Goal: Task Accomplishment & Management: Complete application form

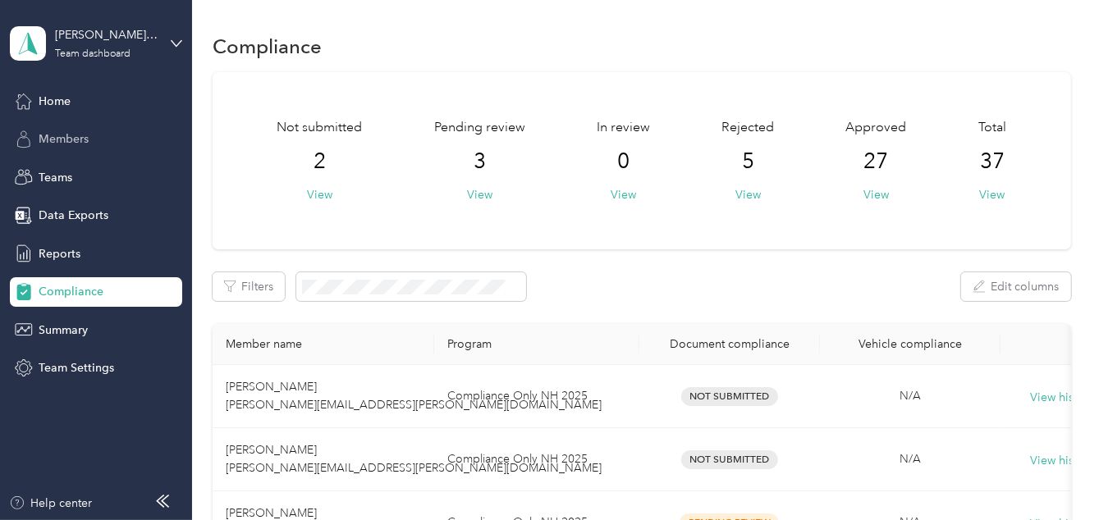
click at [105, 141] on div "Members" at bounding box center [96, 140] width 172 height 30
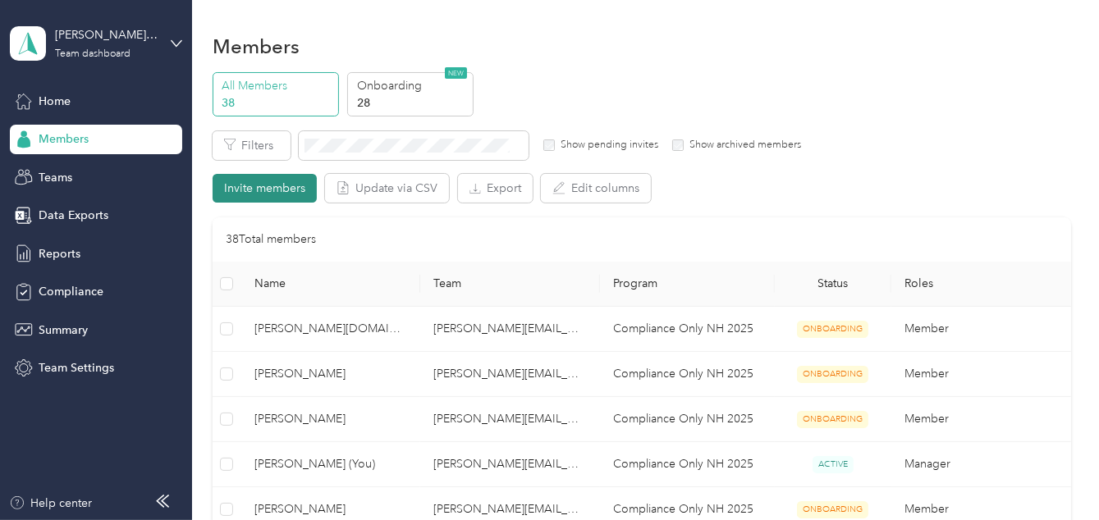
click at [240, 180] on button "Invite members" at bounding box center [265, 188] width 104 height 29
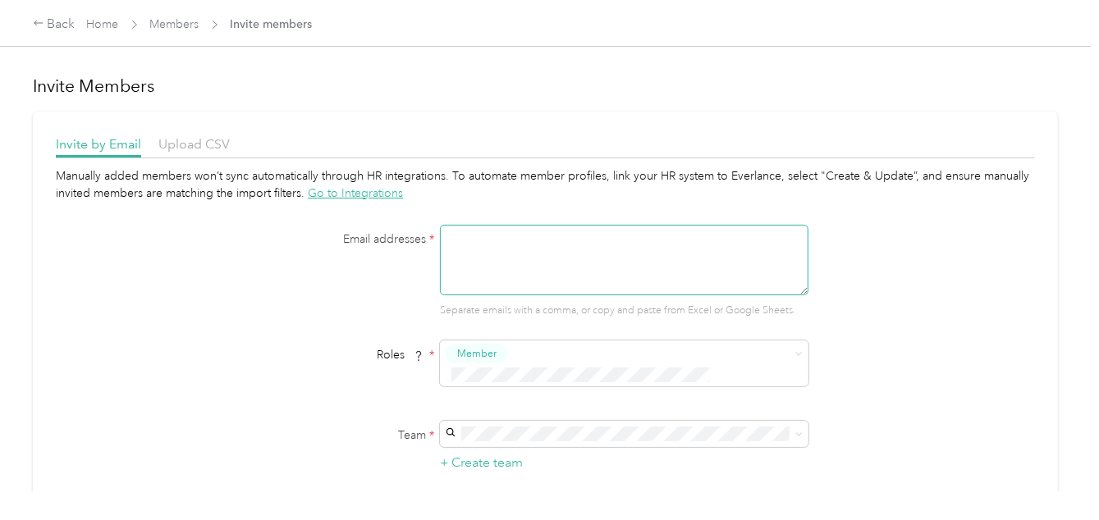
click at [533, 245] on textarea at bounding box center [624, 260] width 368 height 71
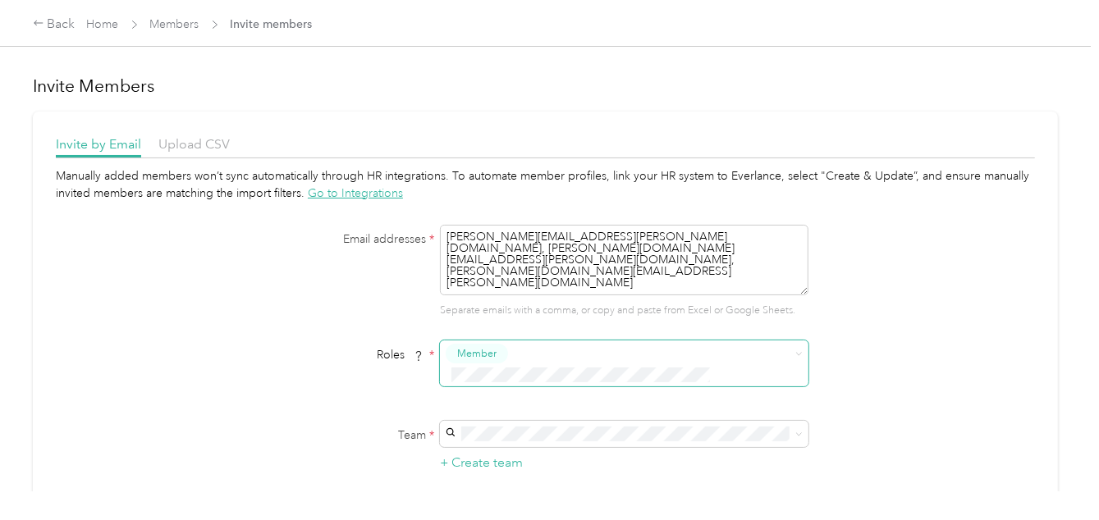
click at [798, 348] on span at bounding box center [798, 353] width 7 height 14
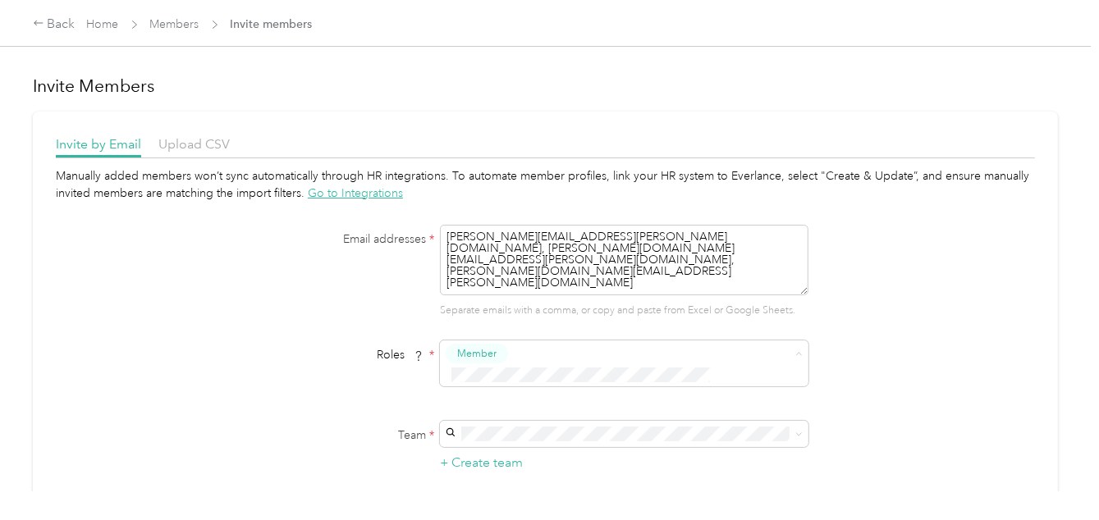
click at [484, 382] on span "Member" at bounding box center [480, 383] width 39 height 15
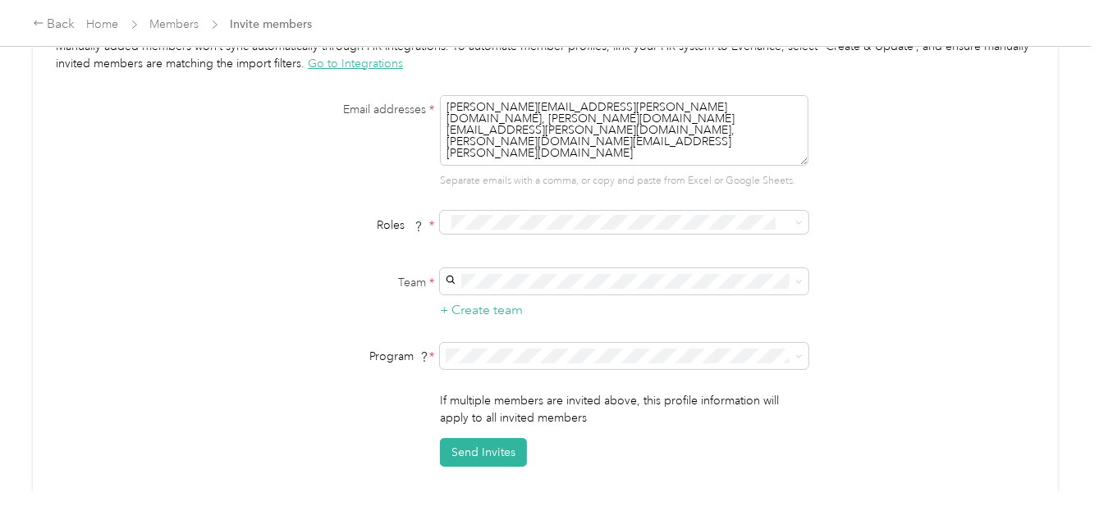
scroll to position [164, 0]
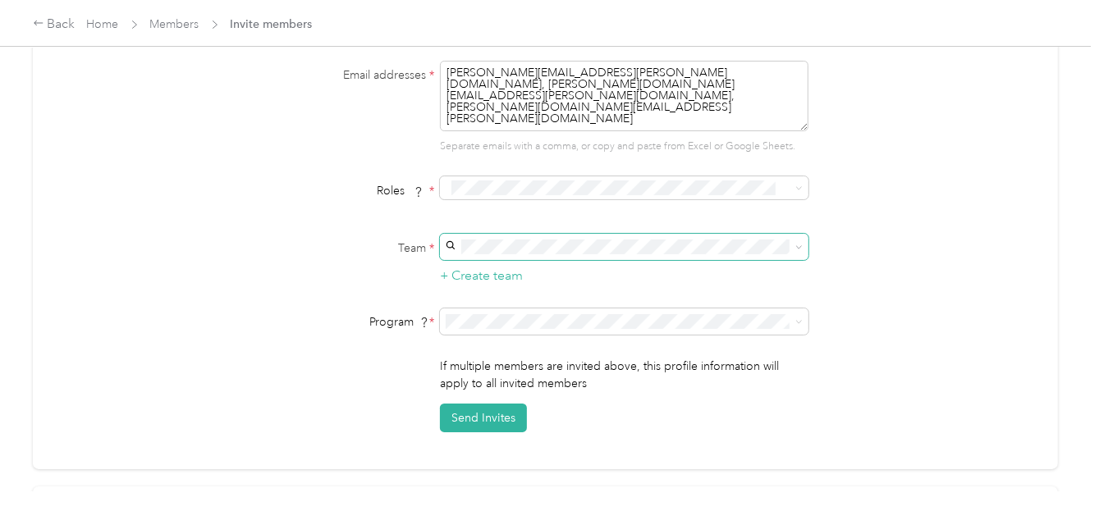
click at [798, 250] on icon at bounding box center [798, 247] width 7 height 7
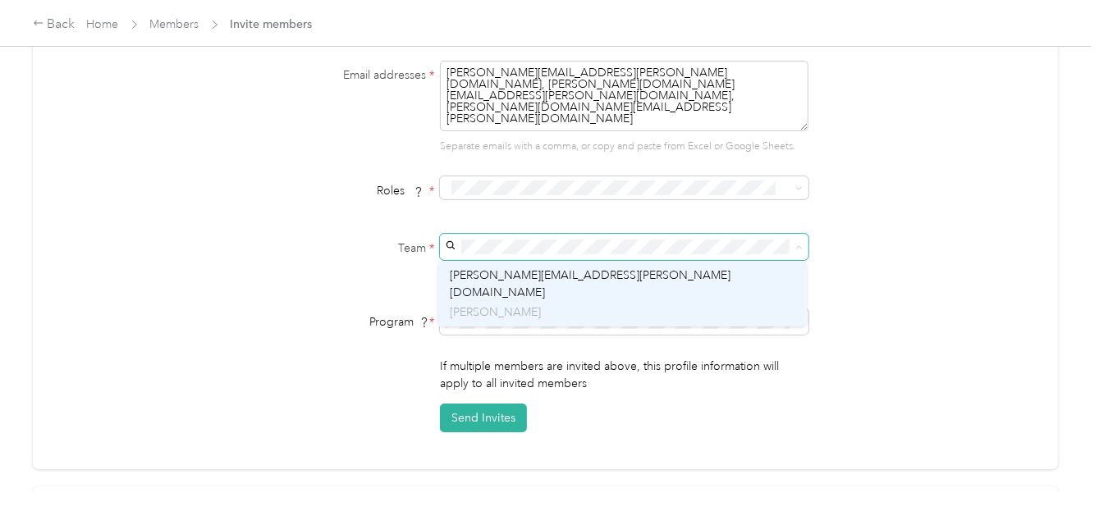
click at [616, 280] on div "[PERSON_NAME][EMAIL_ADDRESS][PERSON_NAME][DOMAIN_NAME] [PERSON_NAME]" at bounding box center [622, 294] width 345 height 55
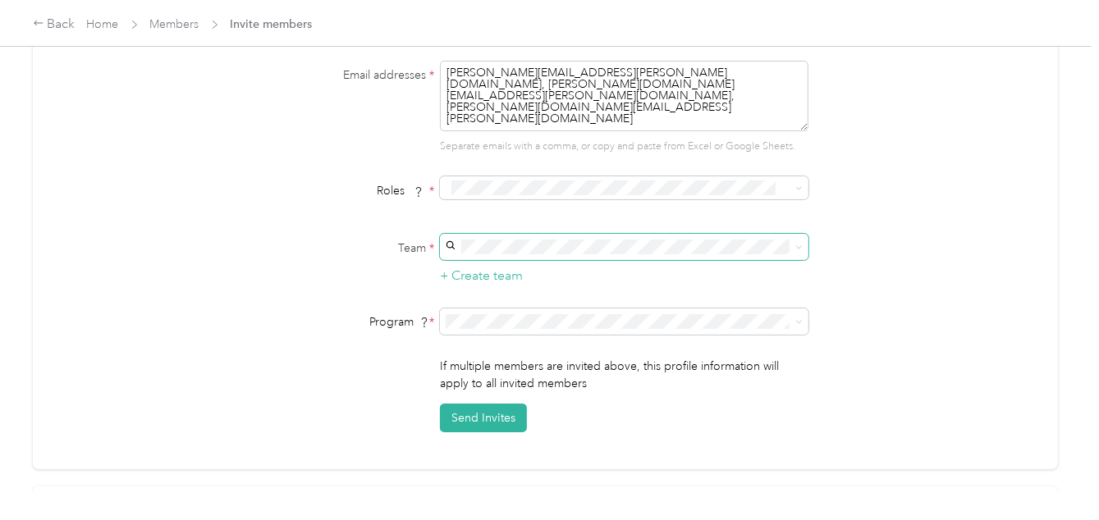
click at [620, 408] on li "Compliance Only NH 2025 (CPM)" at bounding box center [622, 401] width 368 height 29
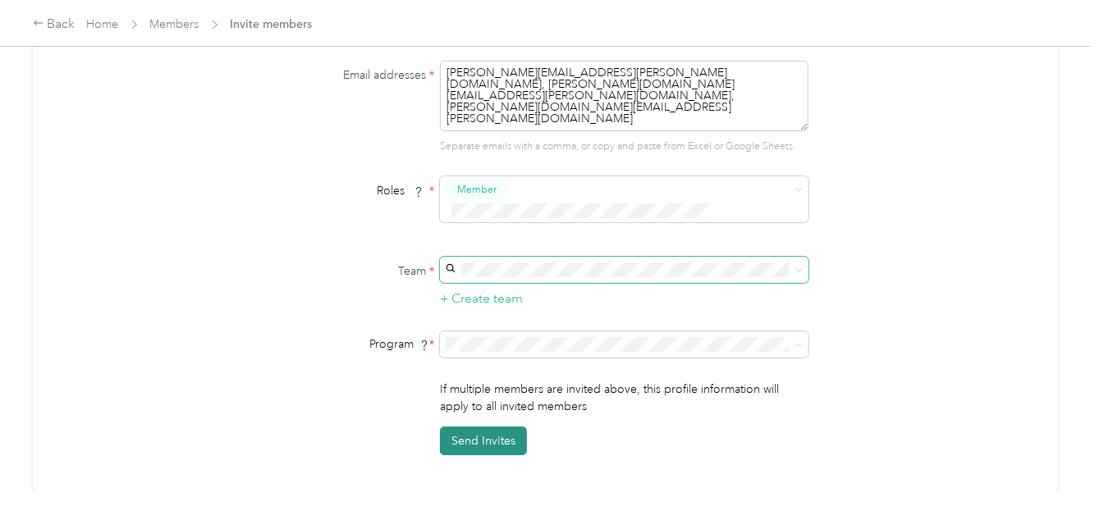
click at [469, 427] on button "Send Invites" at bounding box center [483, 441] width 87 height 29
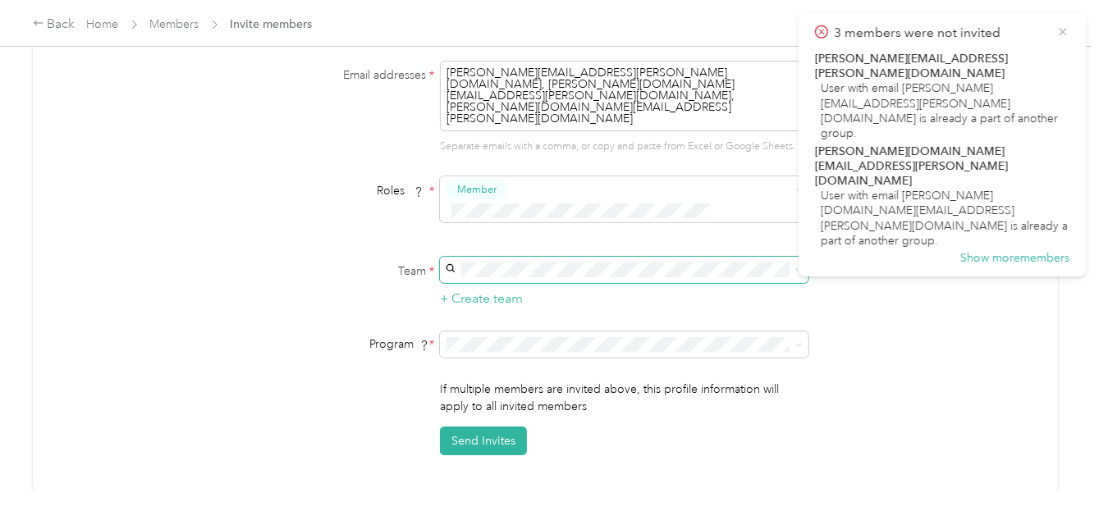
click at [1064, 34] on icon at bounding box center [1062, 32] width 13 height 15
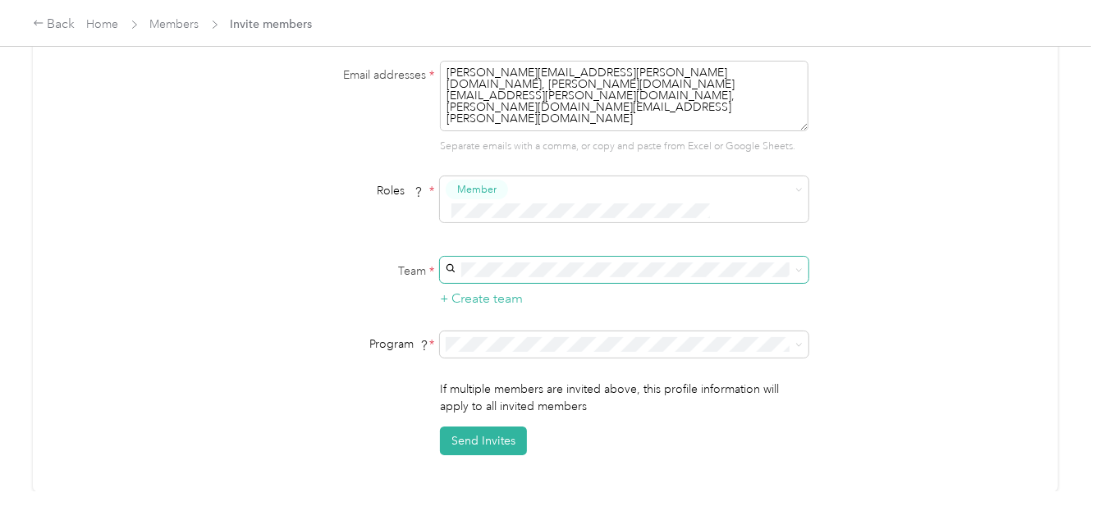
scroll to position [0, 0]
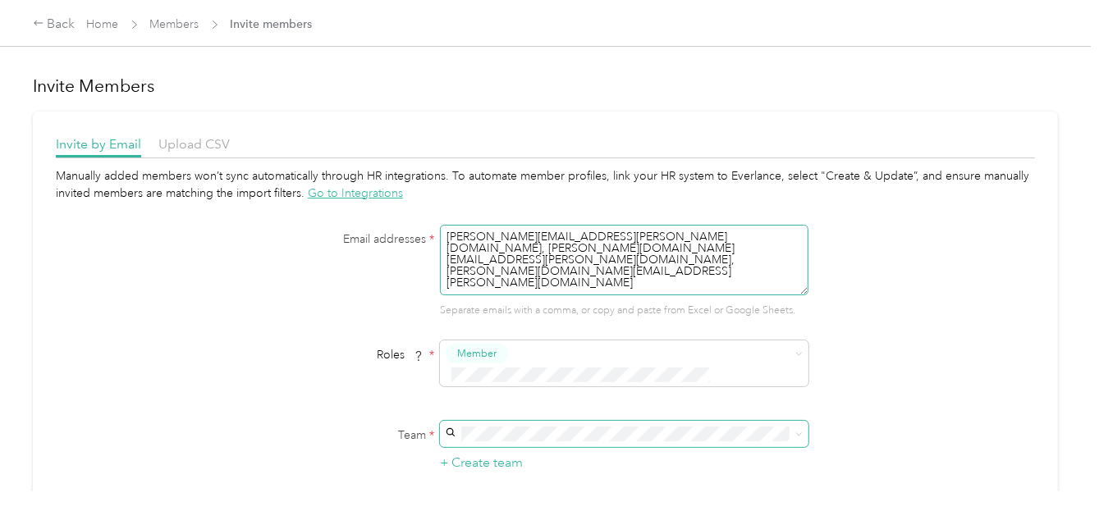
click at [702, 257] on textarea "[PERSON_NAME][EMAIL_ADDRESS][PERSON_NAME][DOMAIN_NAME], [PERSON_NAME][DOMAIN_NA…" at bounding box center [624, 260] width 368 height 71
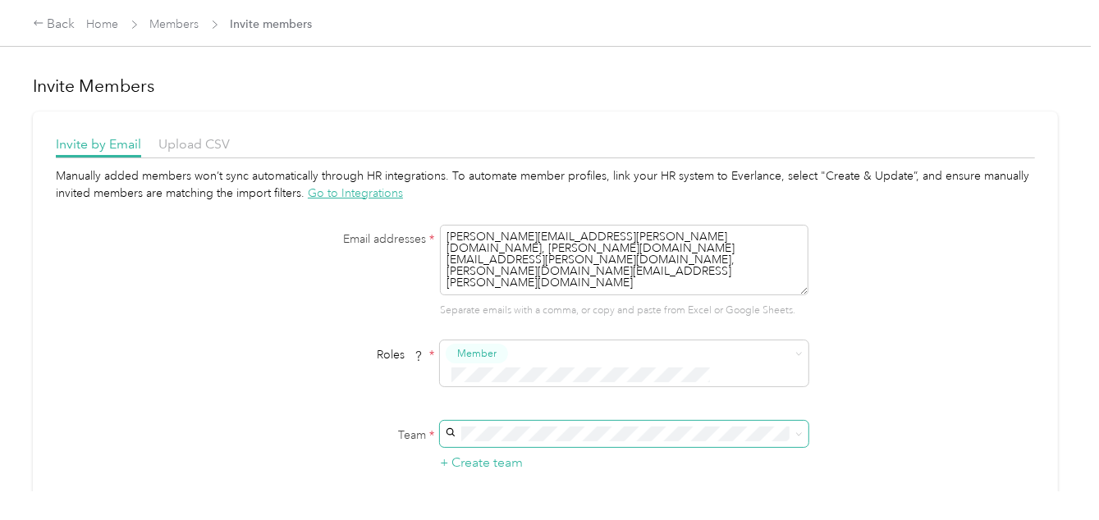
drag, startPoint x: 798, startPoint y: 235, endPoint x: 423, endPoint y: 237, distance: 375.0
click at [423, 236] on div "Email addresses * [PERSON_NAME][EMAIL_ADDRESS][PERSON_NAME][DOMAIN_NAME], [PERS…" at bounding box center [546, 272] width 632 height 94
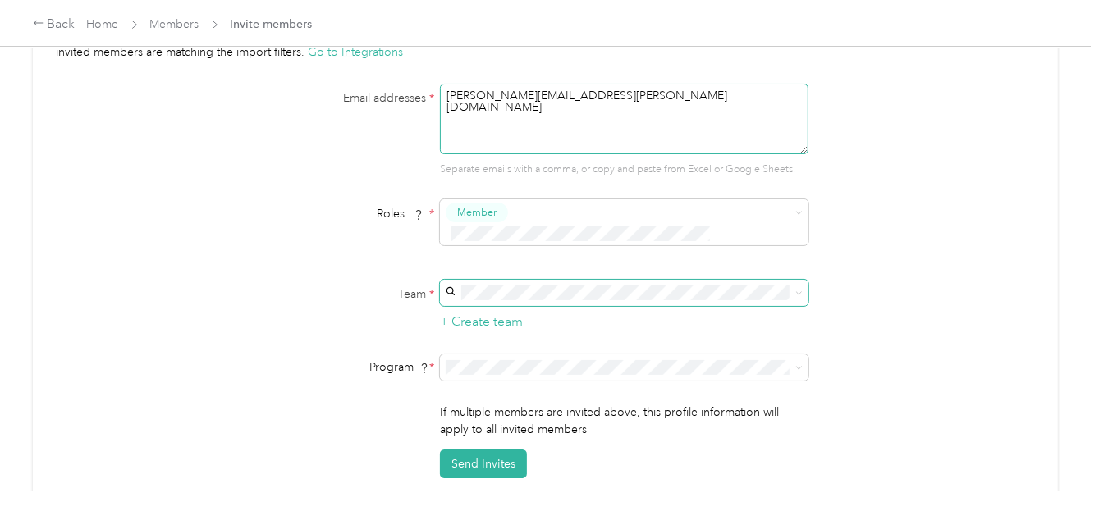
scroll to position [164, 0]
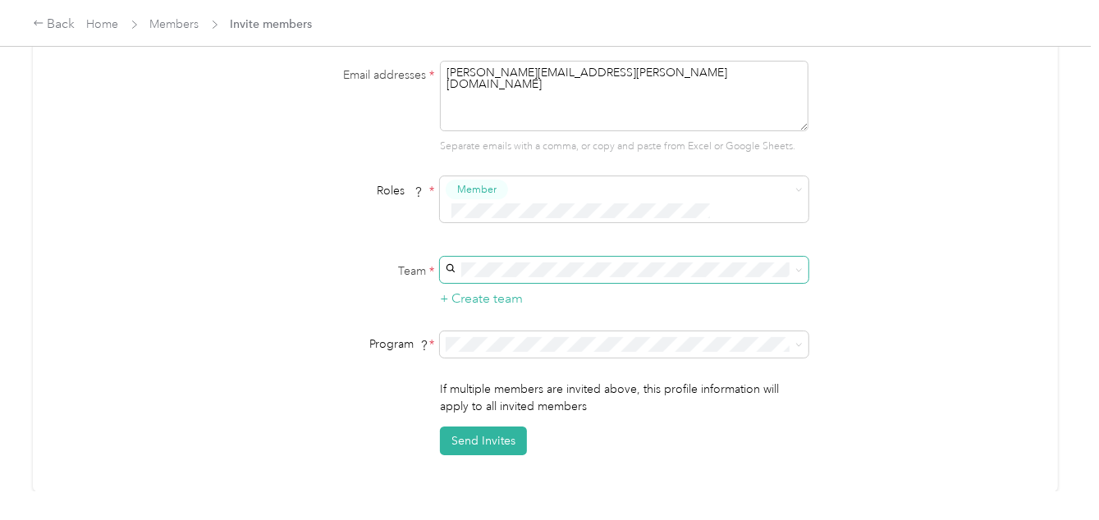
type textarea "[PERSON_NAME][EMAIL_ADDRESS][PERSON_NAME][DOMAIN_NAME]"
click at [531, 257] on span at bounding box center [624, 270] width 368 height 26
click at [798, 267] on icon at bounding box center [798, 270] width 7 height 7
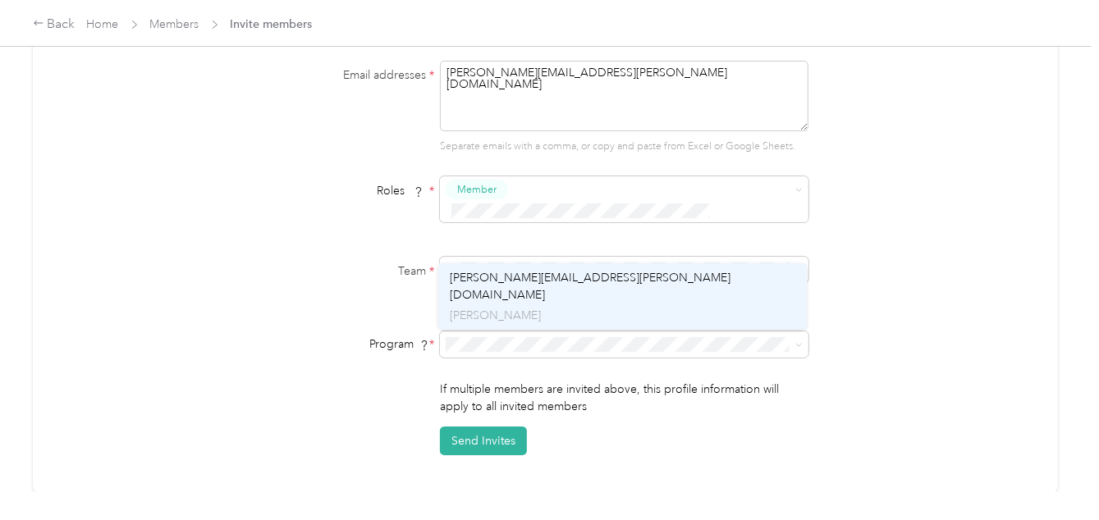
click at [539, 285] on div "[PERSON_NAME][EMAIL_ADDRESS][PERSON_NAME][DOMAIN_NAME] [PERSON_NAME]" at bounding box center [622, 296] width 345 height 55
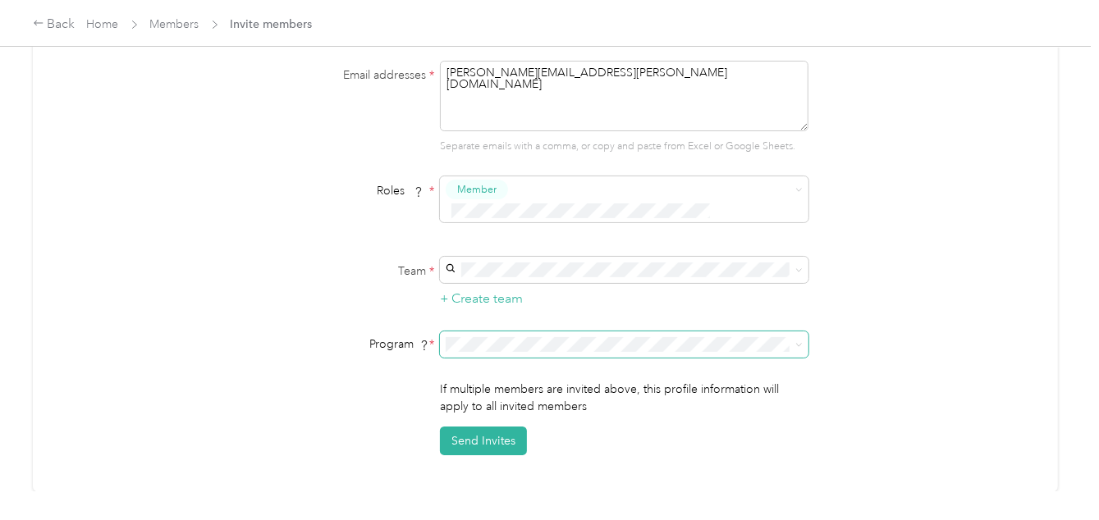
click at [806, 332] on span at bounding box center [624, 345] width 368 height 26
click at [801, 332] on span at bounding box center [624, 345] width 368 height 26
click at [797, 341] on icon at bounding box center [798, 344] width 7 height 7
click at [559, 405] on span "Compliance Only NH 2025 (CPM)" at bounding box center [537, 408] width 175 height 14
click at [483, 427] on button "Send Invites" at bounding box center [483, 441] width 87 height 29
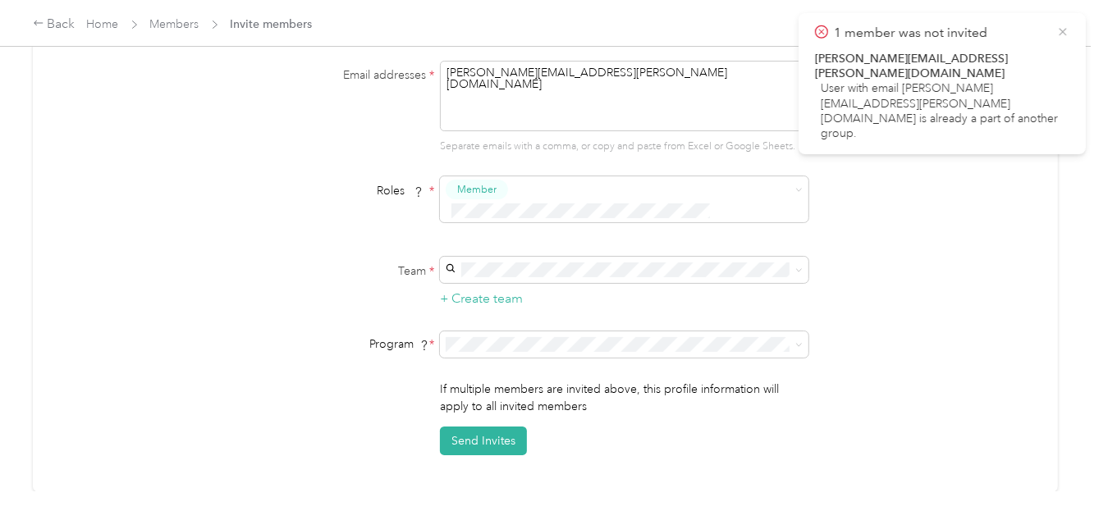
click at [1058, 32] on icon at bounding box center [1062, 32] width 13 height 15
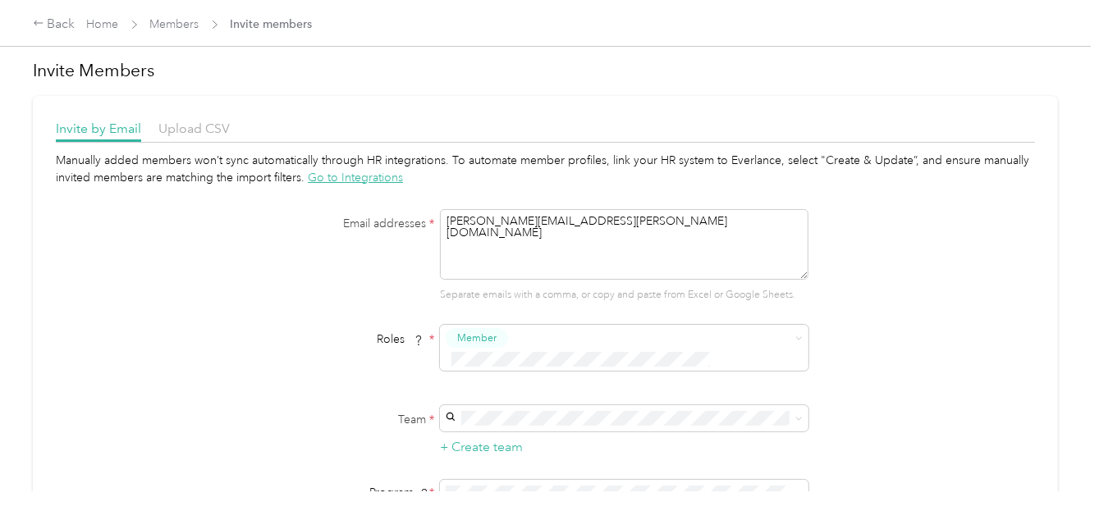
scroll to position [0, 0]
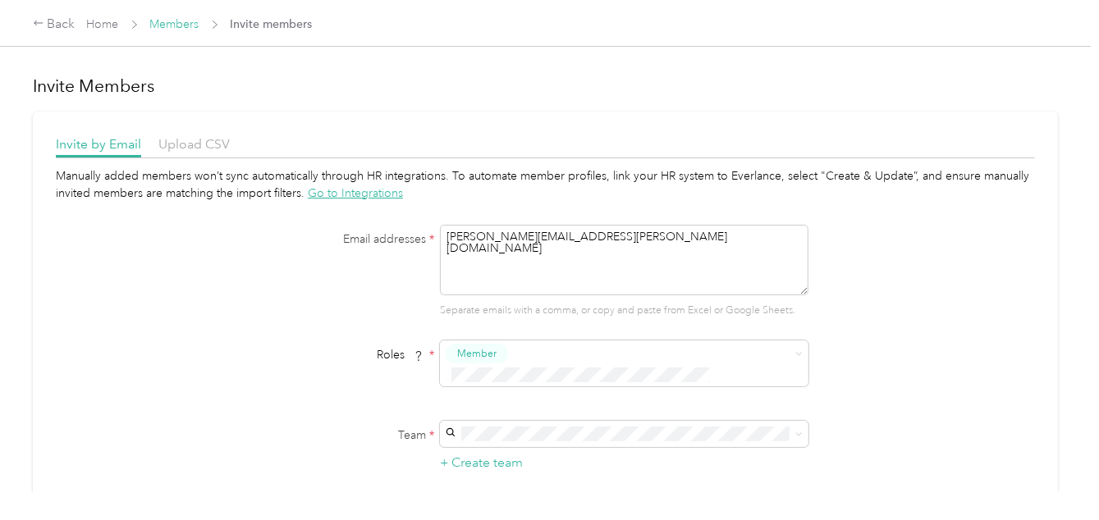
click at [172, 25] on link "Members" at bounding box center [174, 24] width 49 height 14
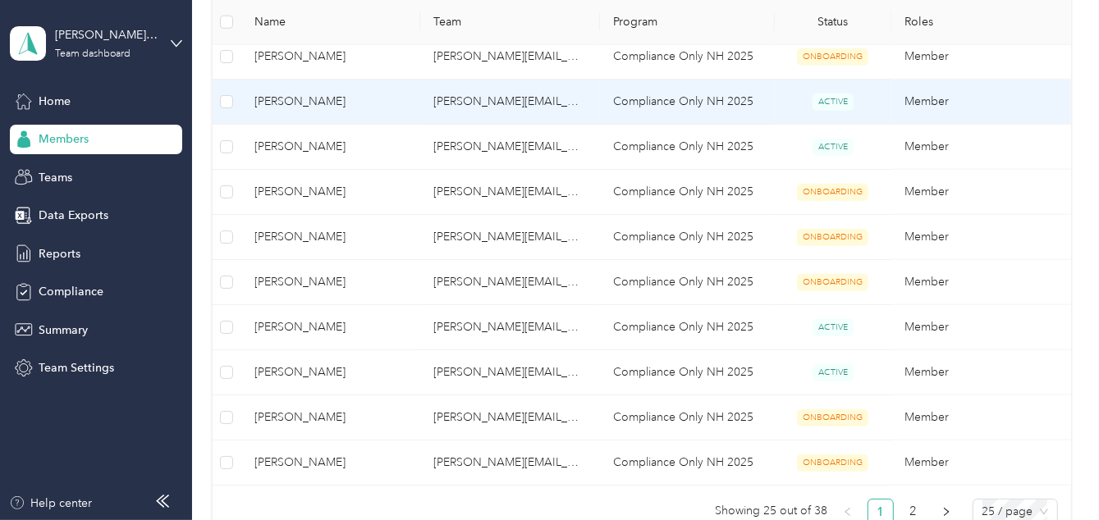
scroll to position [985, 0]
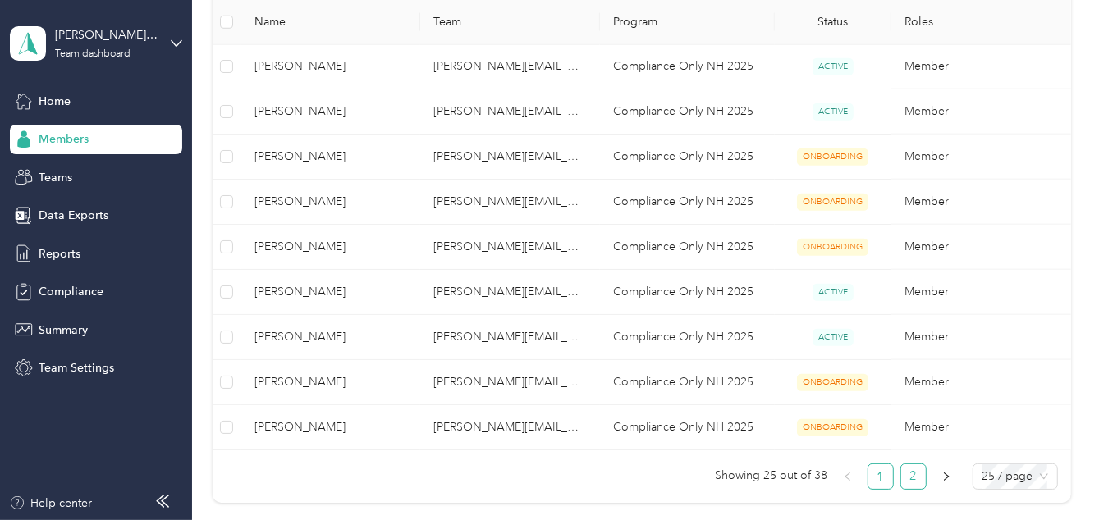
click at [913, 473] on link "2" at bounding box center [913, 476] width 25 height 25
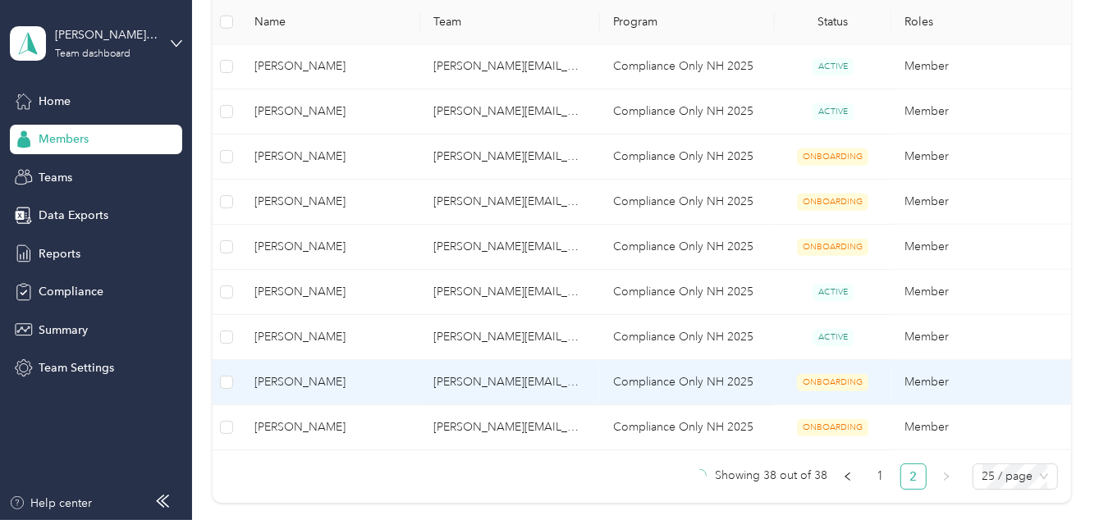
scroll to position [606, 0]
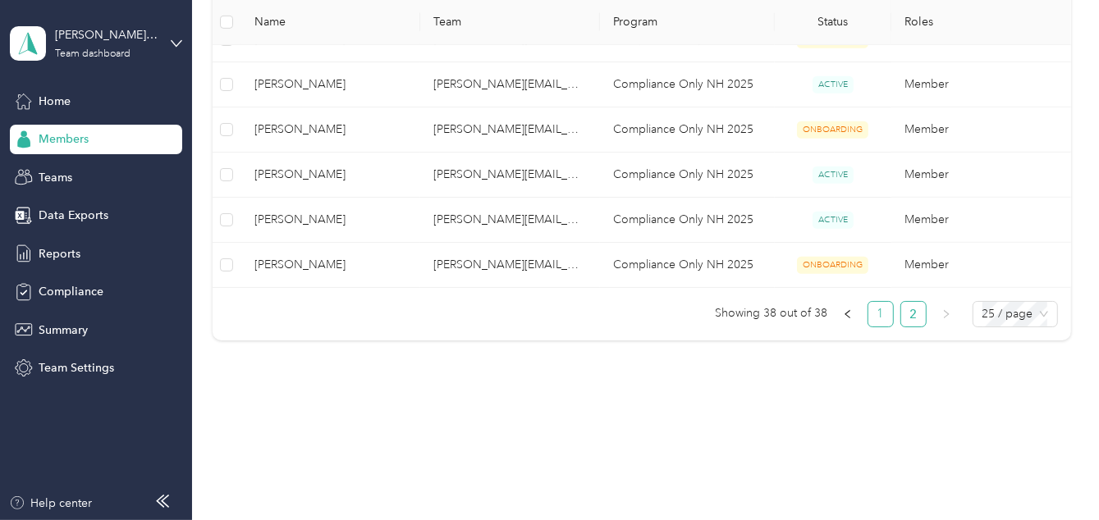
click at [876, 313] on link "1" at bounding box center [880, 314] width 25 height 25
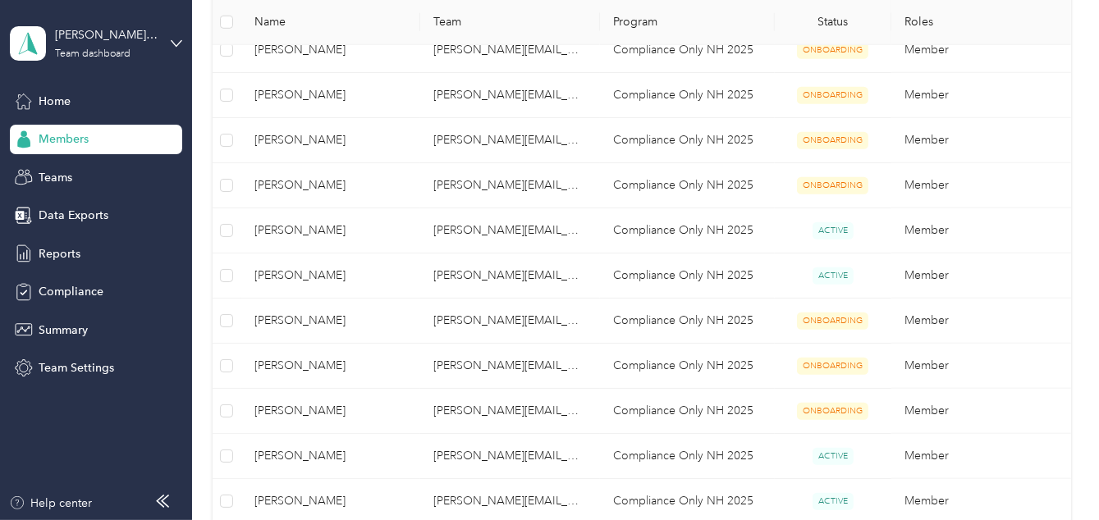
scroll to position [985, 0]
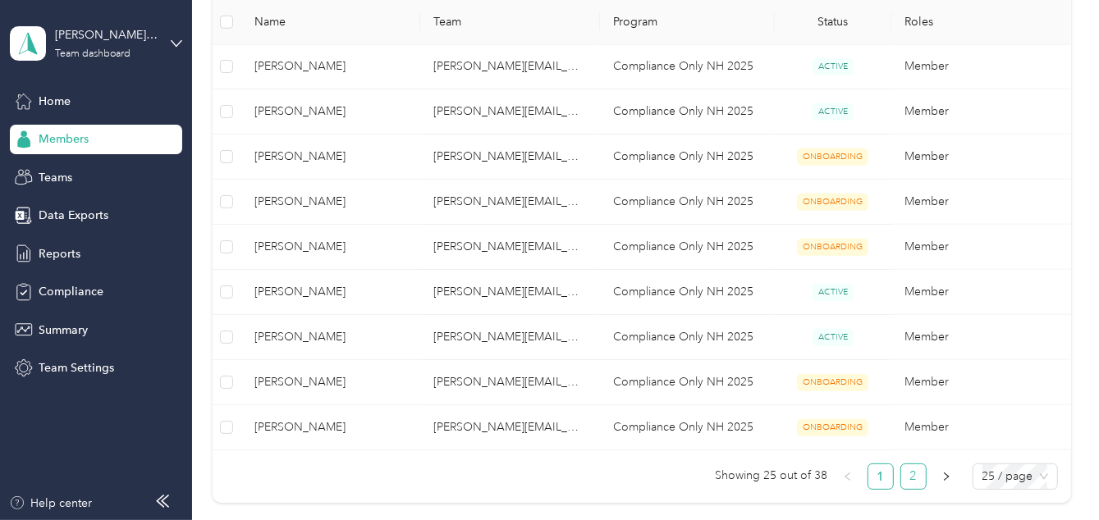
click at [906, 464] on link "2" at bounding box center [913, 476] width 25 height 25
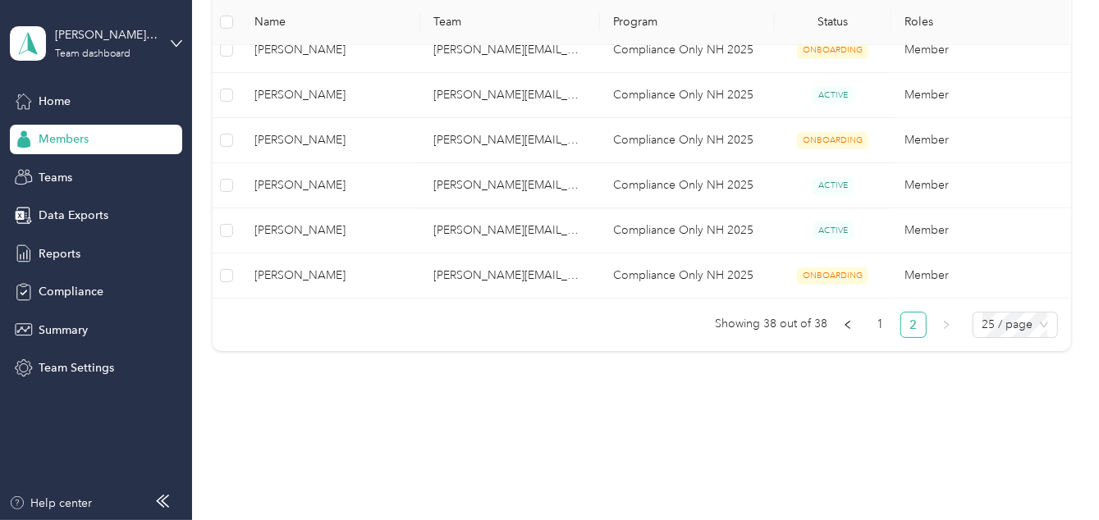
scroll to position [606, 0]
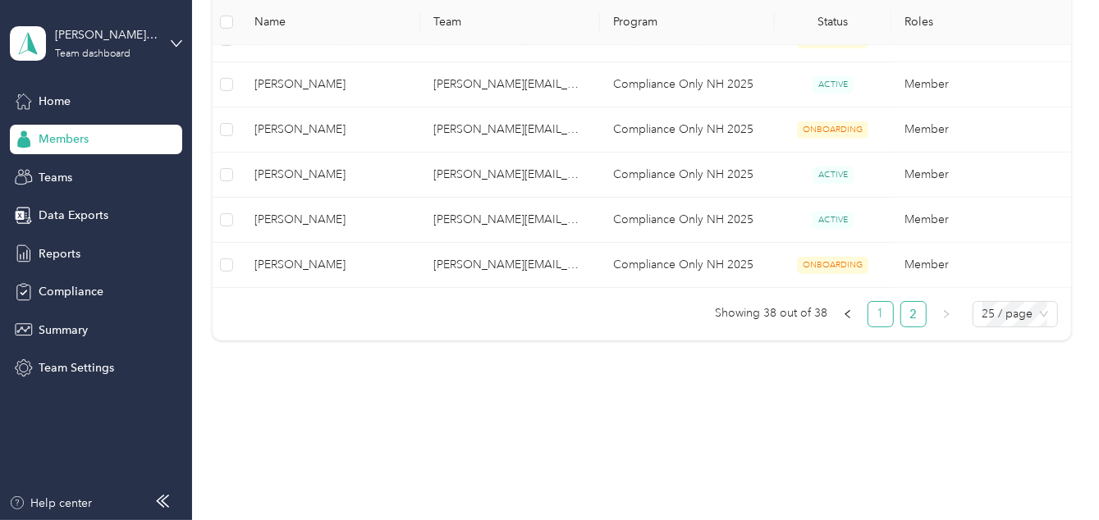
click at [873, 313] on link "1" at bounding box center [880, 314] width 25 height 25
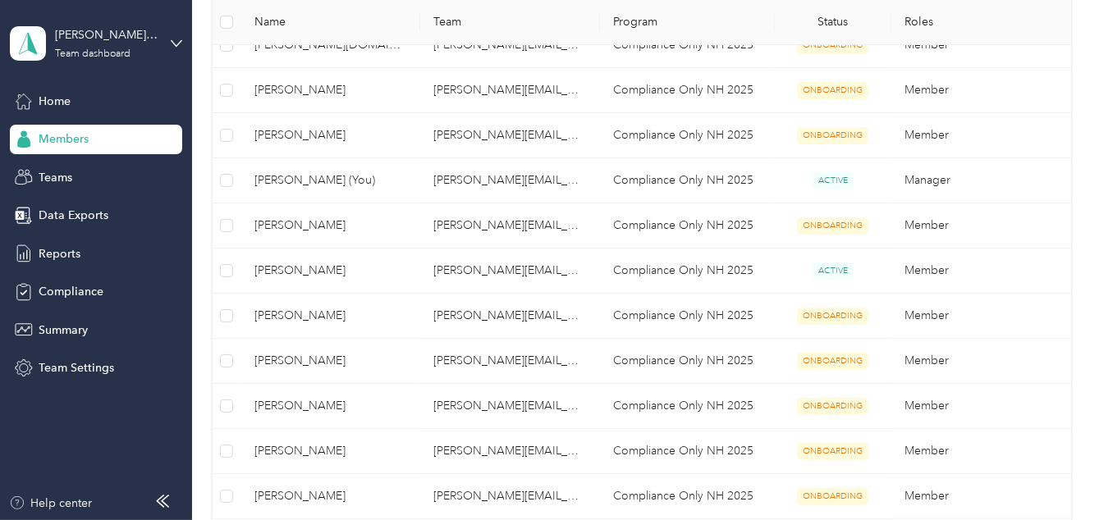
scroll to position [113, 0]
